Goal: Information Seeking & Learning: Understand process/instructions

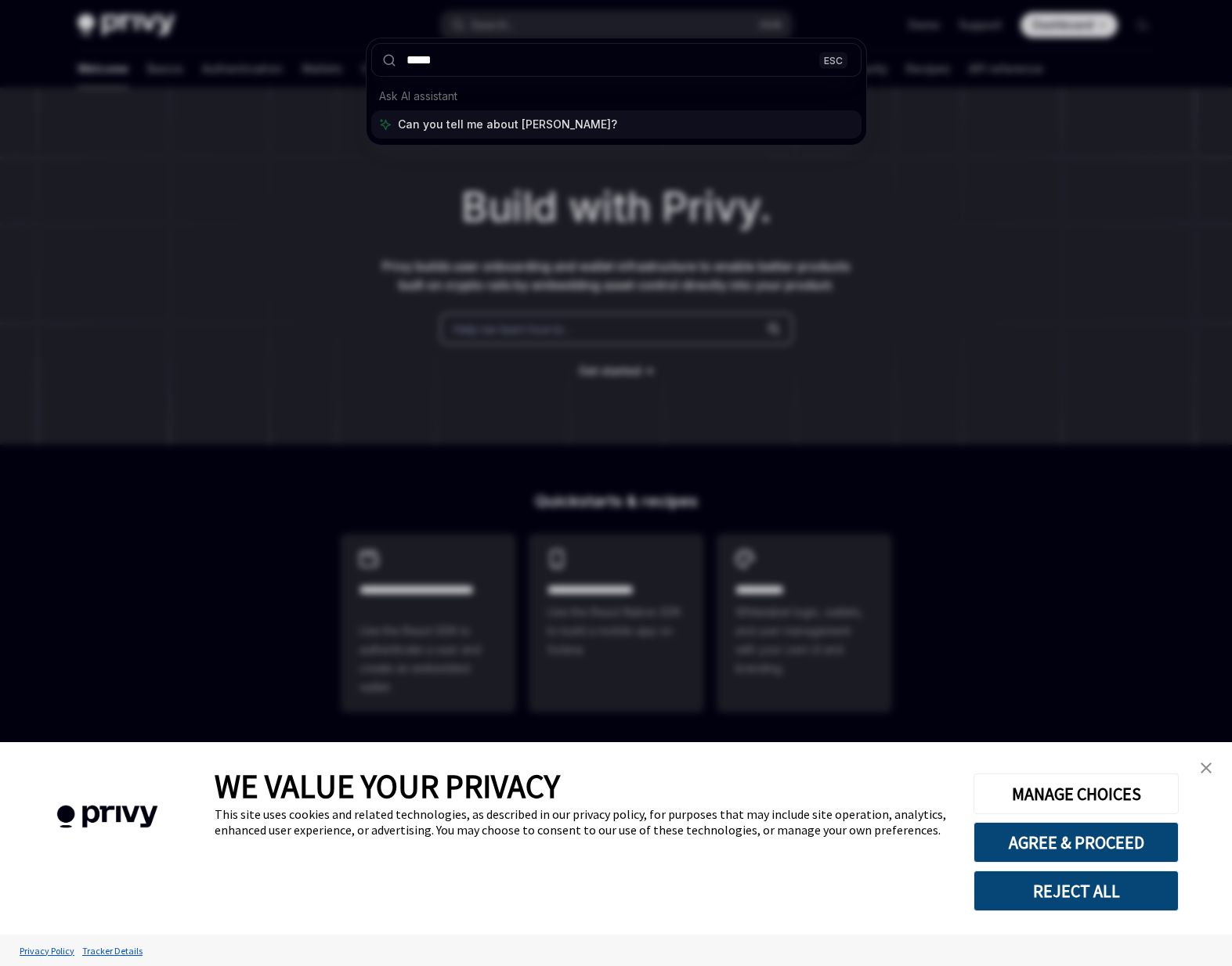
type input "******"
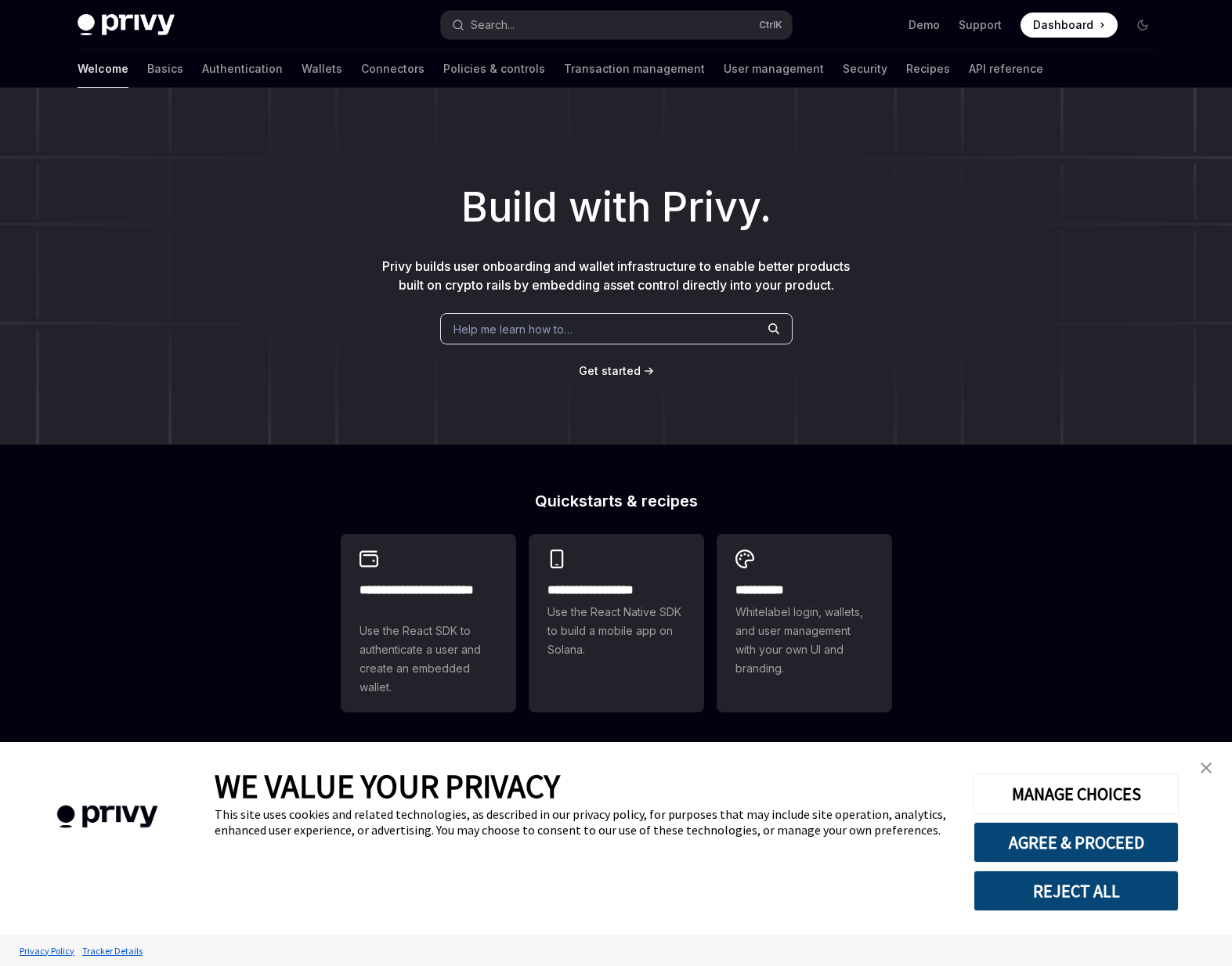
scroll to position [55, 0]
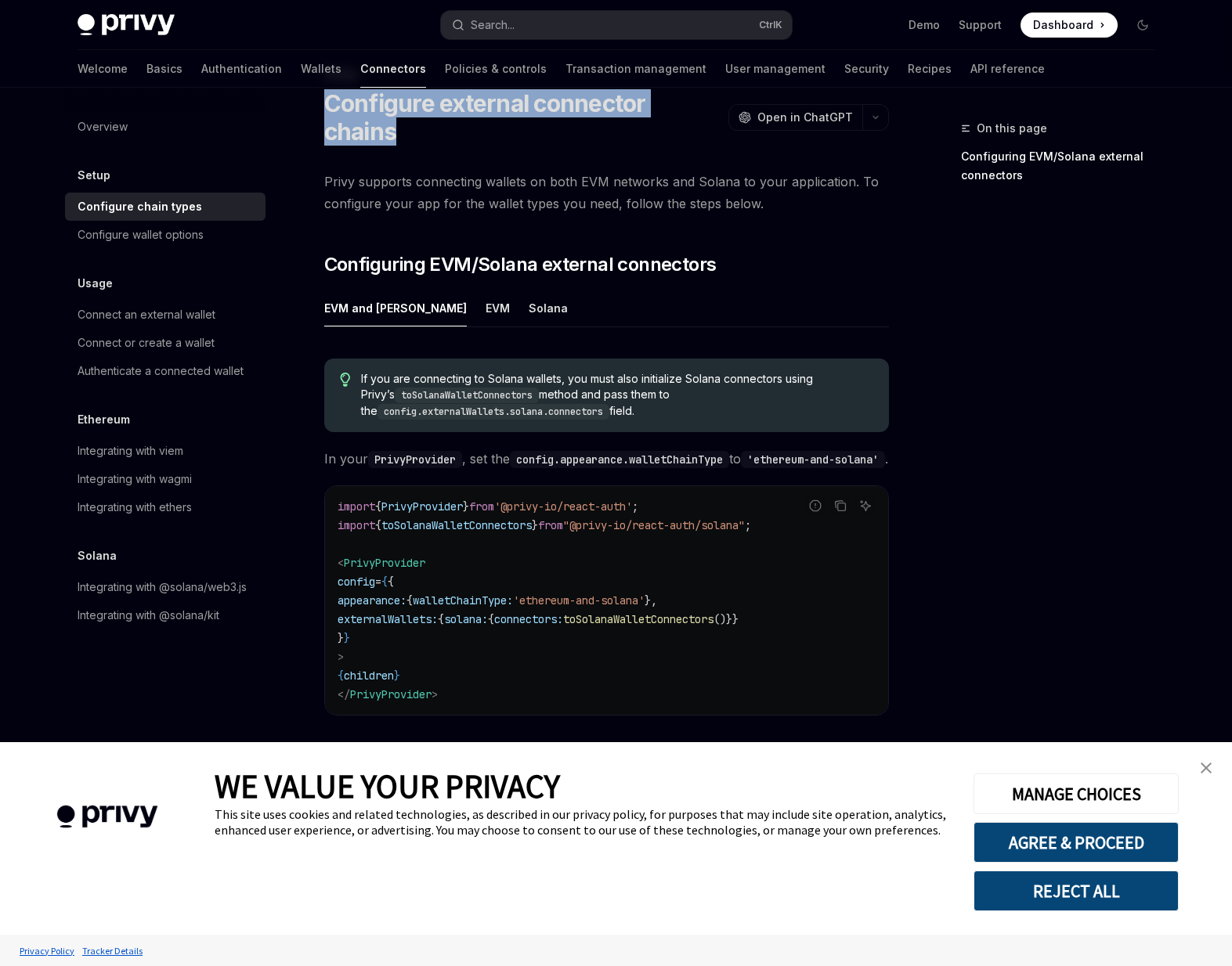
drag, startPoint x: 316, startPoint y: 103, endPoint x: 722, endPoint y: 103, distance: 406.0
click at [722, 103] on div "Setup Configure external connector chains OpenAI Open in ChatGPT OpenAI Open in…" at bounding box center [459, 529] width 864 height 929
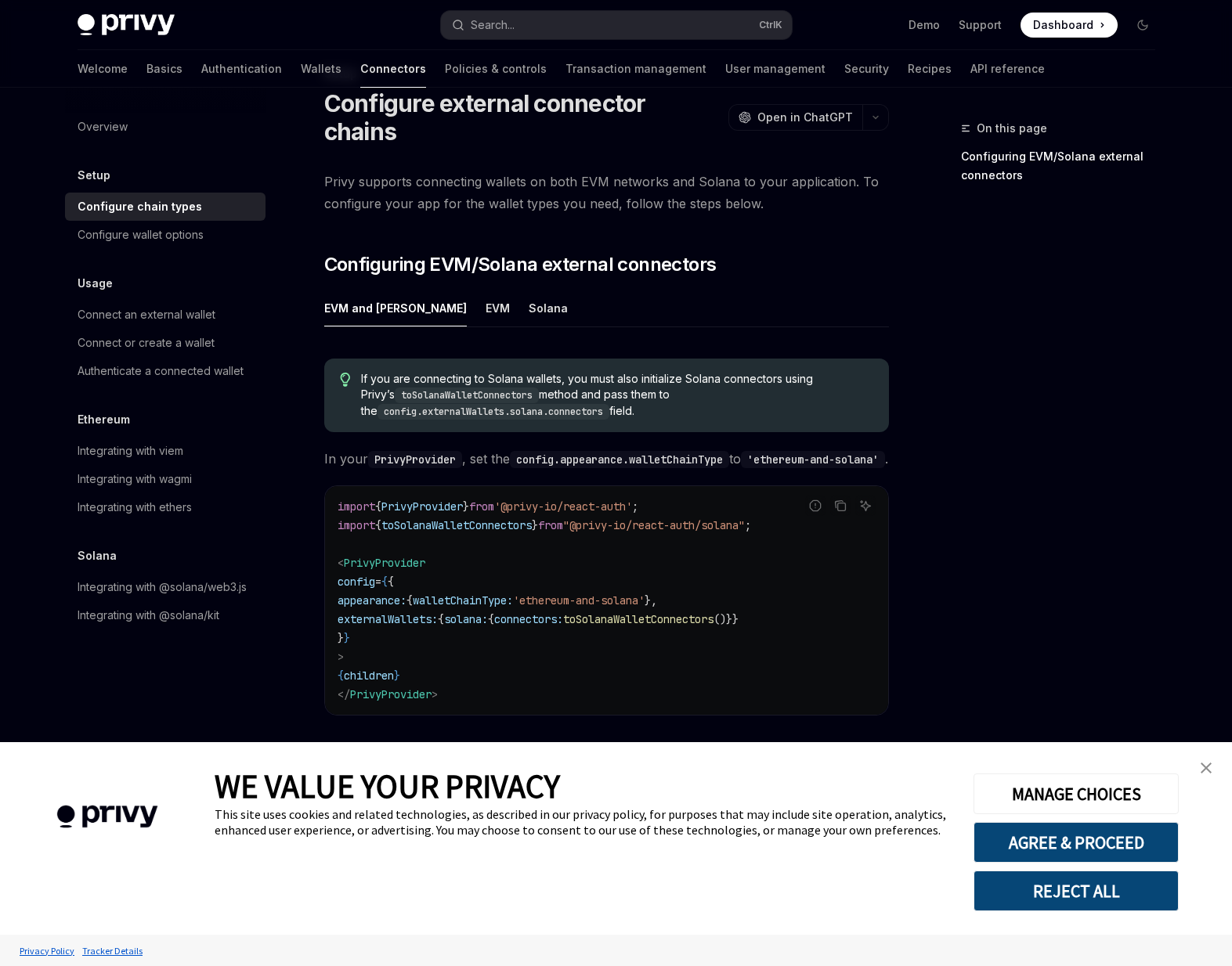
click at [717, 174] on span "Privy supports connecting wallets on both EVM networks and Solana to your appli…" at bounding box center [606, 193] width 565 height 44
click at [486, 289] on div "EVM" at bounding box center [498, 308] width 25 height 37
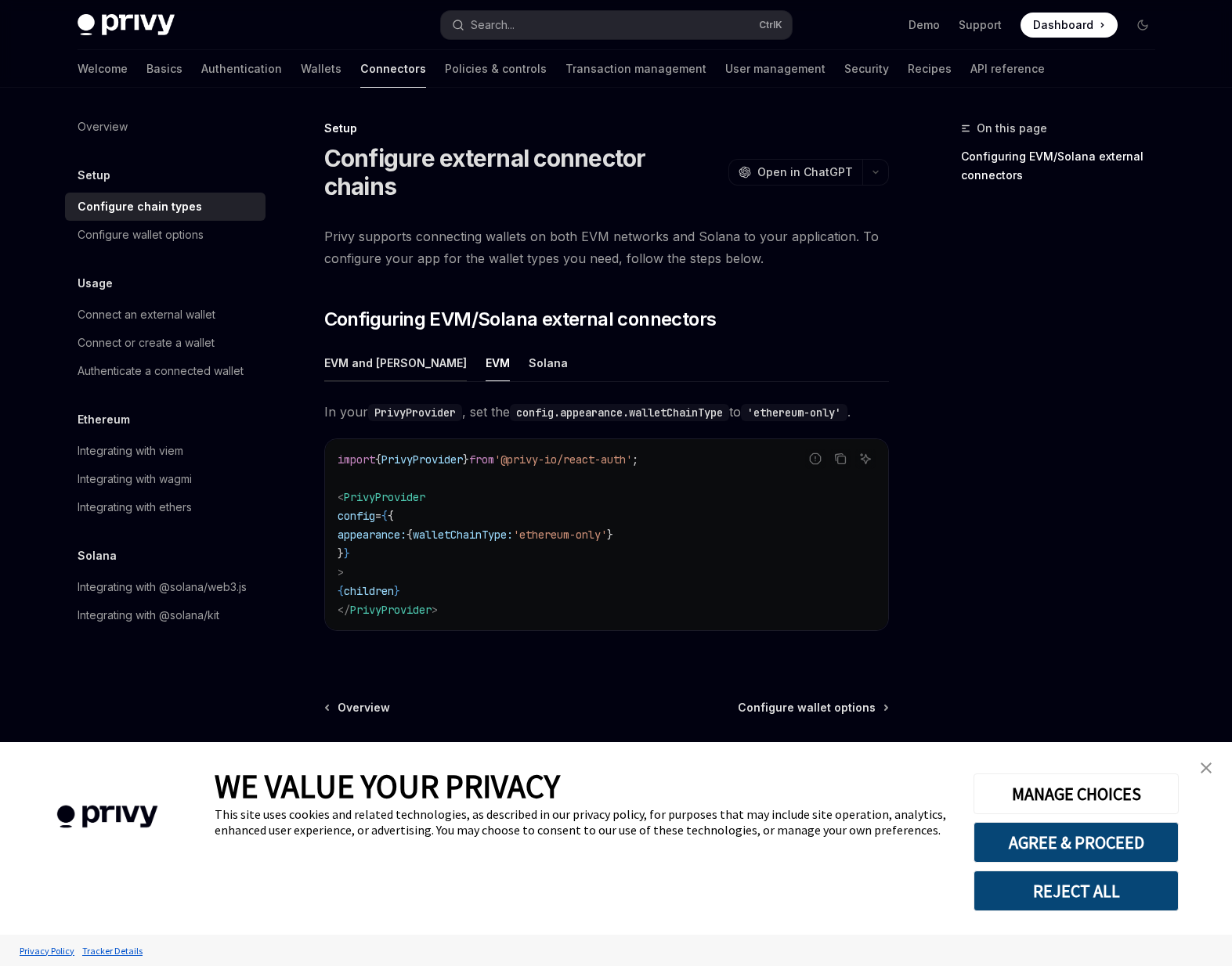
click at [356, 344] on div "EVM and [PERSON_NAME]" at bounding box center [395, 362] width 143 height 37
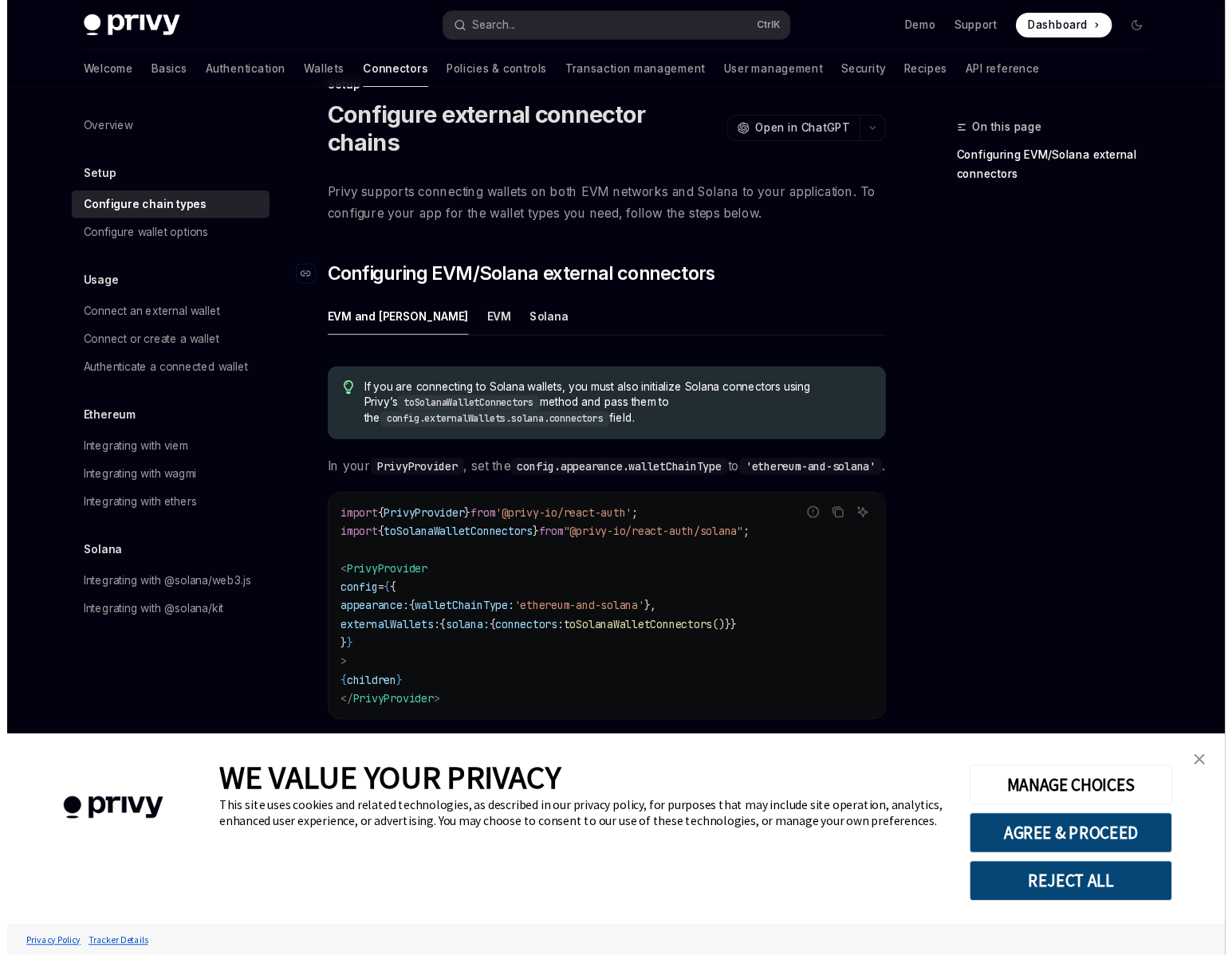
scroll to position [78, 0]
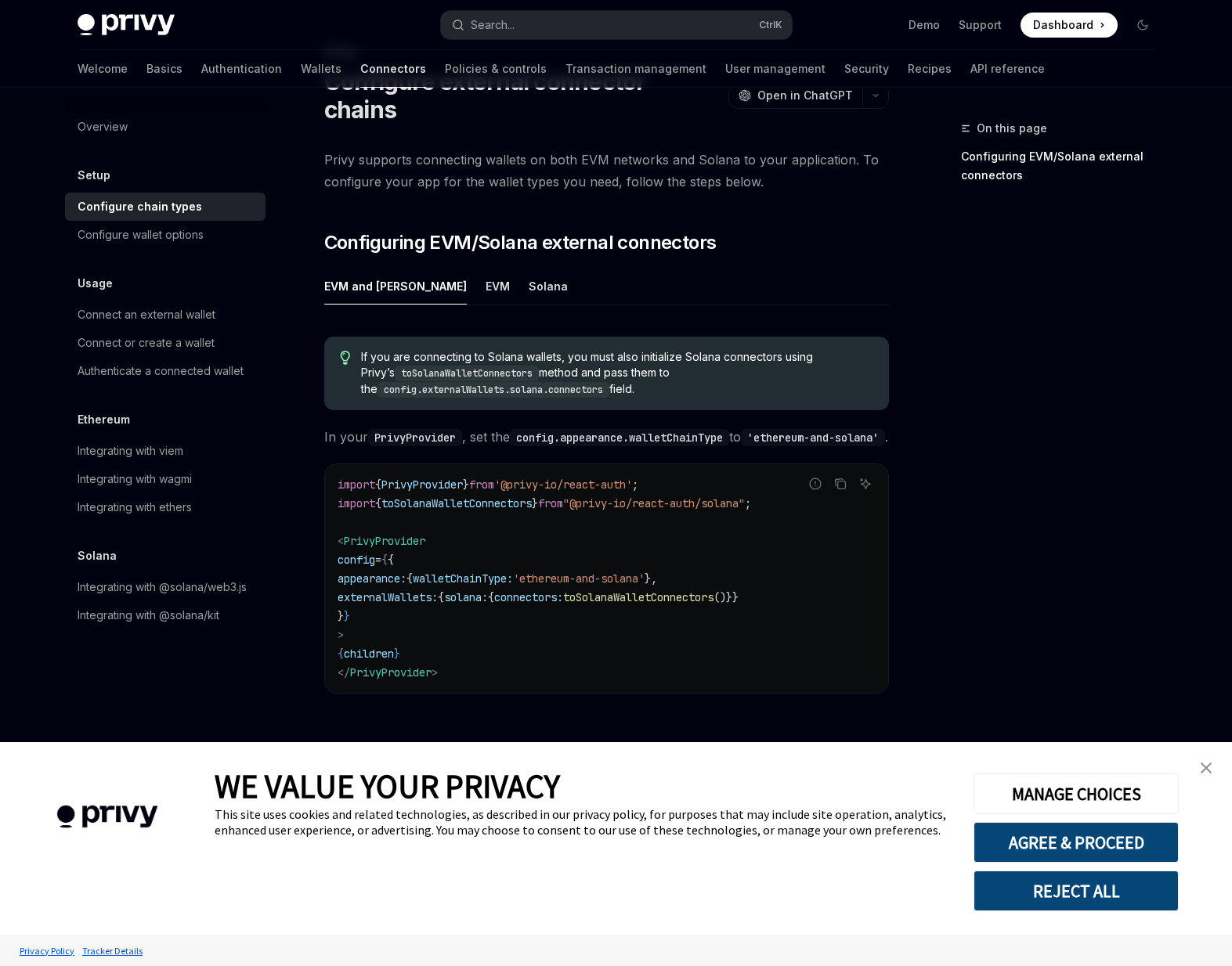
click at [1199, 767] on link "close banner" at bounding box center [1206, 768] width 32 height 32
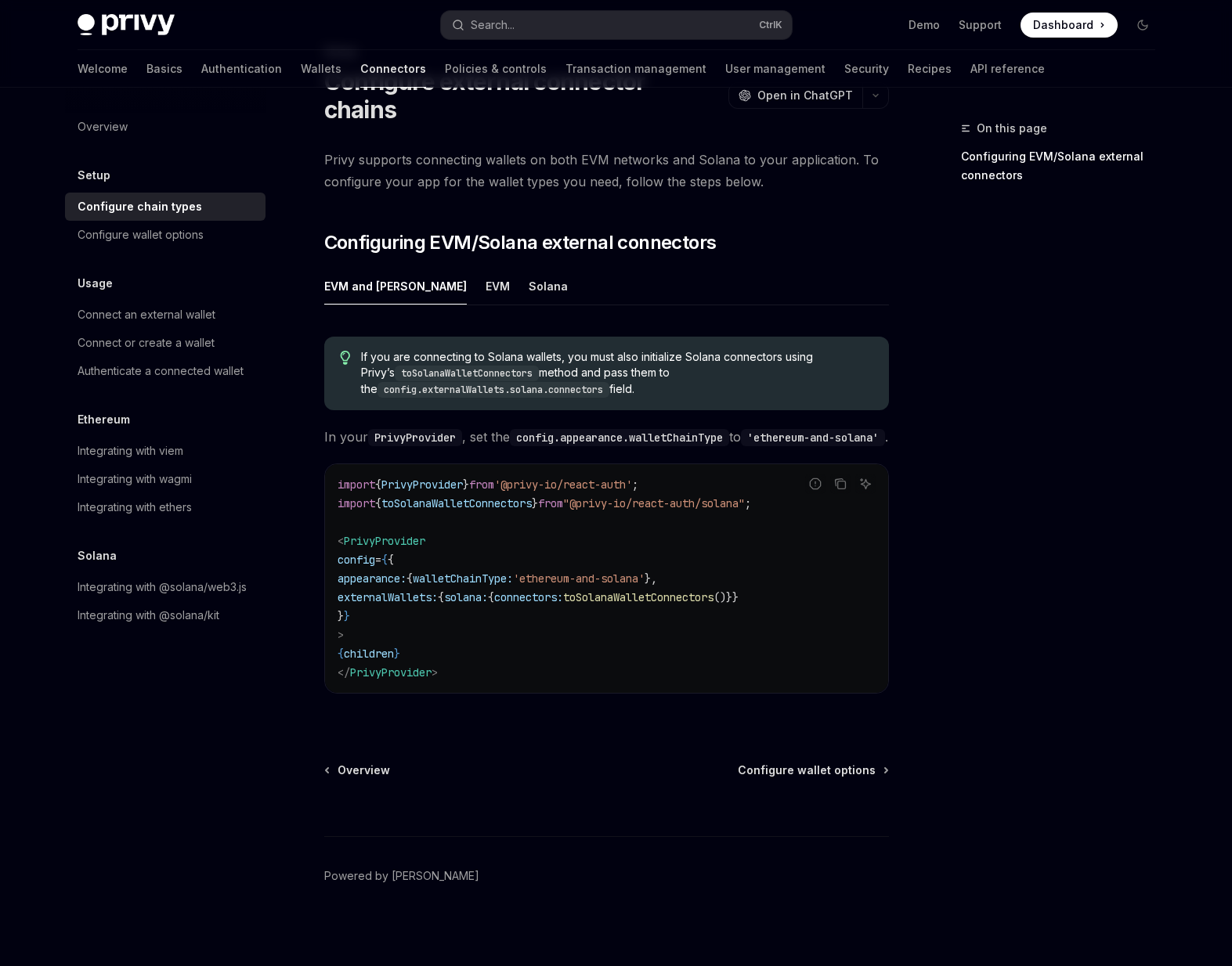
click at [736, 267] on ul "EVM and [PERSON_NAME]" at bounding box center [606, 286] width 565 height 38
type textarea "*"
